Goal: Use online tool/utility: Utilize a website feature to perform a specific function

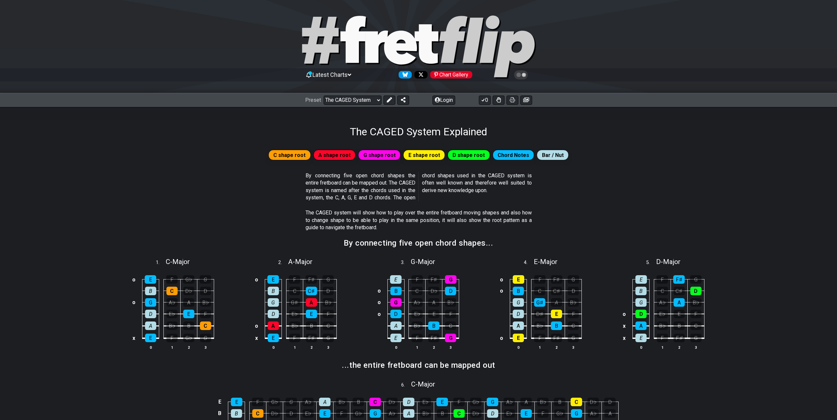
click at [421, 155] on span "E shape root" at bounding box center [424, 156] width 32 height 10
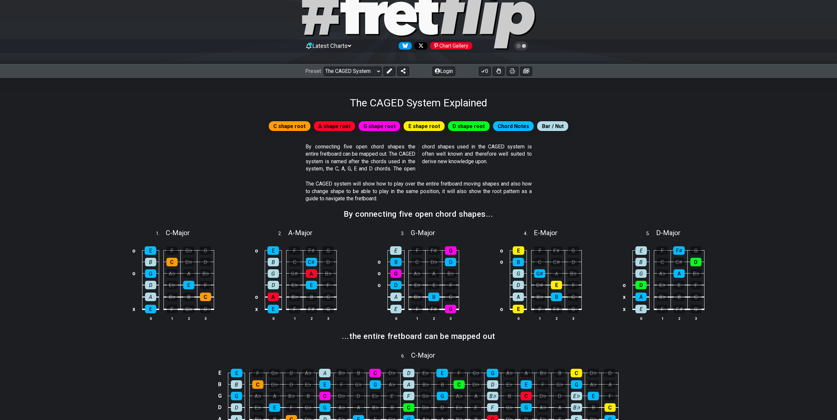
scroll to position [26, 0]
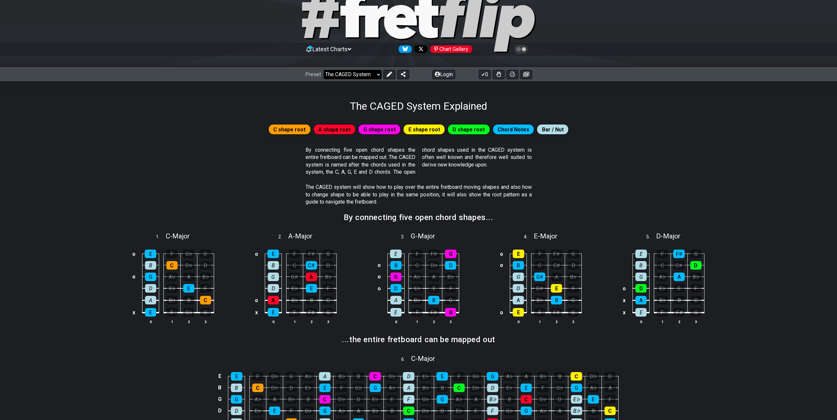
click at [374, 72] on select "Welcome to #fretflip! Initial Preset Custom Preset Minor Pentatonic Major Penta…" at bounding box center [352, 74] width 58 height 9
click at [323, 70] on select "Welcome to #fretflip! Initial Preset Custom Preset Minor Pentatonic Major Penta…" at bounding box center [352, 74] width 58 height 9
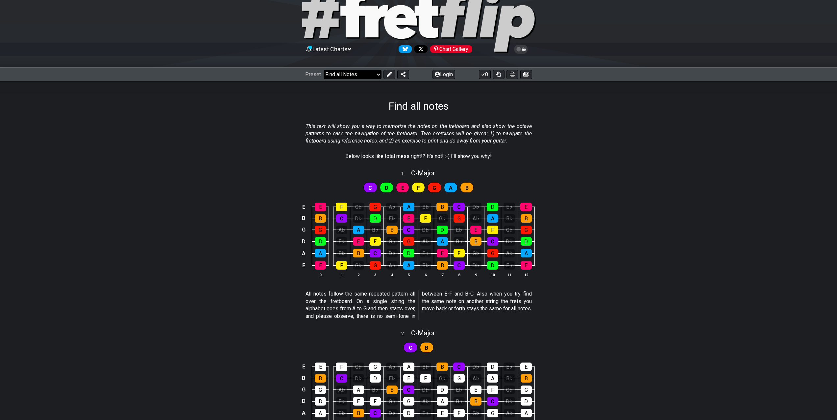
click at [368, 76] on select "Welcome to #fretflip! Initial Preset Custom Preset Minor Pentatonic Major Penta…" at bounding box center [352, 74] width 58 height 9
click at [323, 70] on select "Welcome to #fretflip! Initial Preset Custom Preset Minor Pentatonic Major Penta…" at bounding box center [352, 74] width 58 height 9
select select "/welcome"
select select "C"
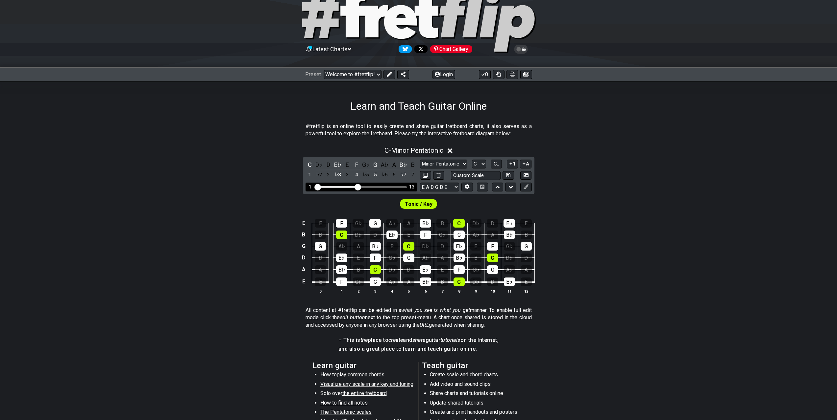
click at [357, 187] on input "Visible fret range" at bounding box center [361, 187] width 93 height 0
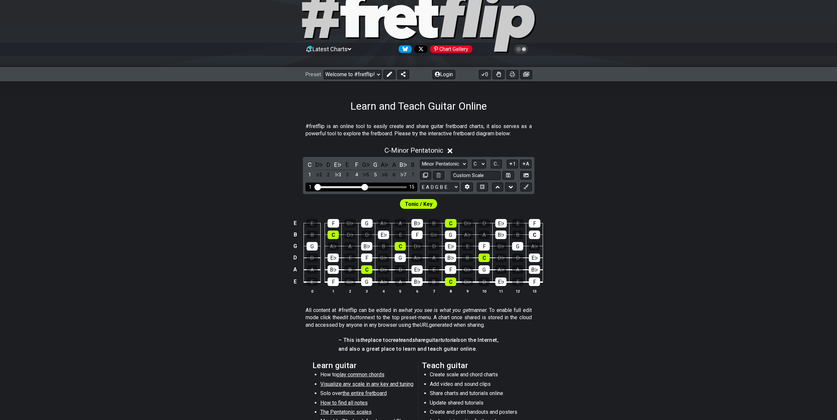
drag, startPoint x: 358, startPoint y: 188, endPoint x: 366, endPoint y: 186, distance: 7.7
click at [366, 187] on input "Visible fret range" at bounding box center [361, 187] width 93 height 0
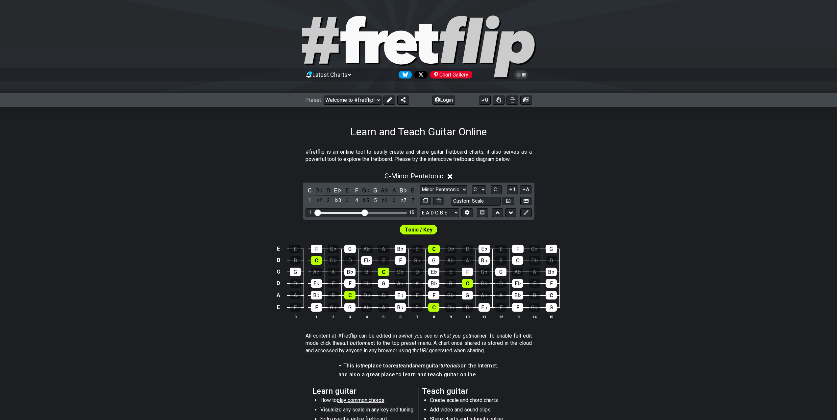
drag, startPoint x: 347, startPoint y: 0, endPoint x: 671, endPoint y: 43, distance: 326.6
click at [693, 168] on section "#fretflip is an online tool to easily create and share guitar fretboard charts,…" at bounding box center [418, 157] width 837 height 23
